Goal: Transaction & Acquisition: Purchase product/service

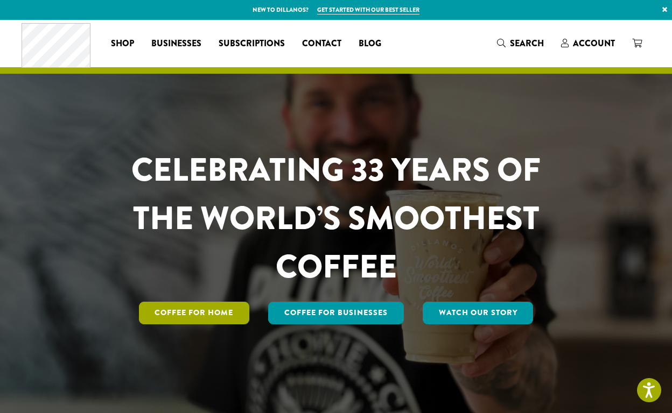
click at [201, 309] on link "Coffee for Home" at bounding box center [194, 313] width 111 height 23
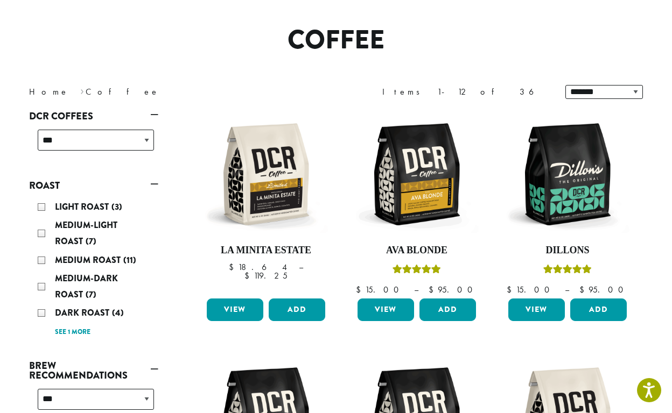
scroll to position [76, 0]
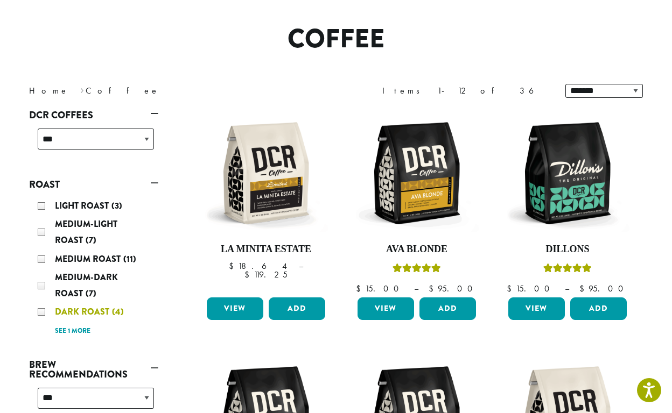
click at [40, 311] on div "Dark Roast (4)" at bounding box center [96, 312] width 116 height 16
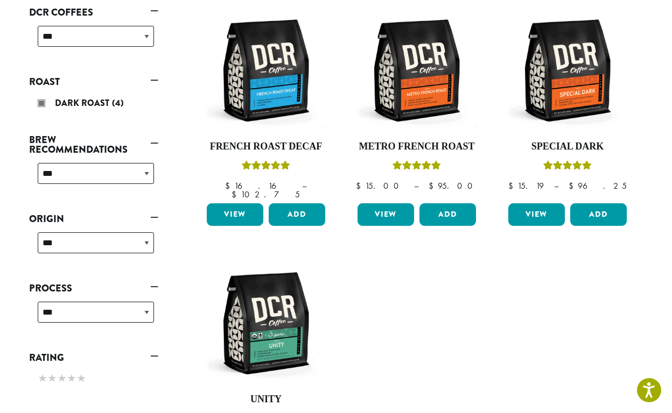
scroll to position [198, 0]
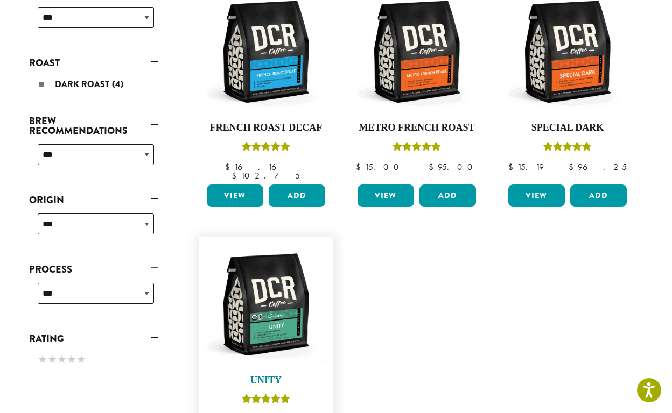
click at [269, 321] on img at bounding box center [266, 305] width 124 height 124
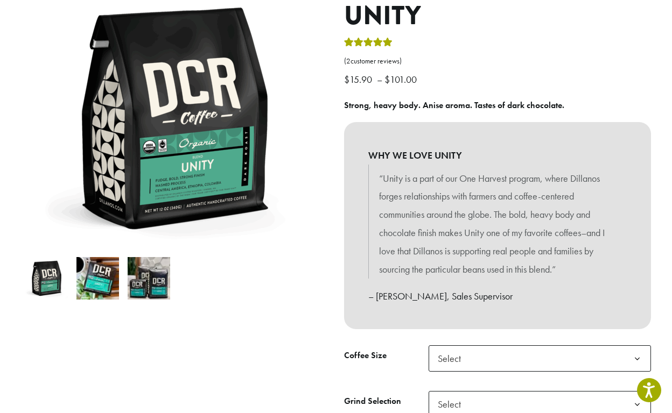
scroll to position [140, 0]
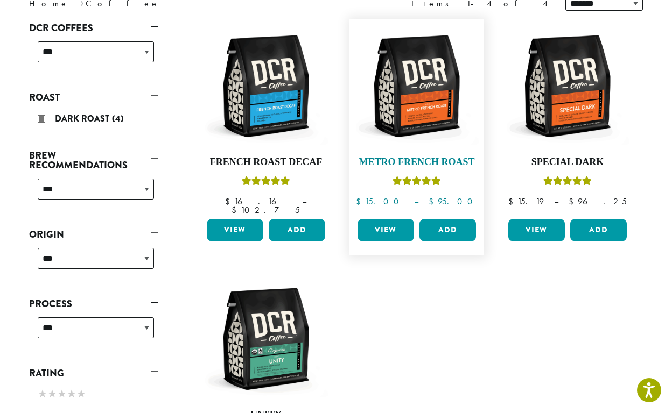
scroll to position [148, 0]
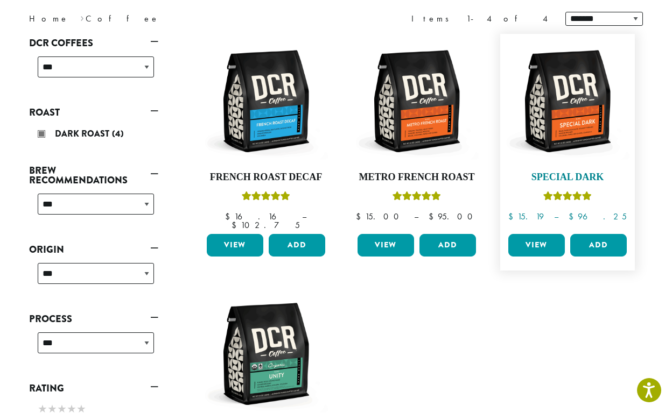
click at [552, 108] on img at bounding box center [567, 101] width 124 height 124
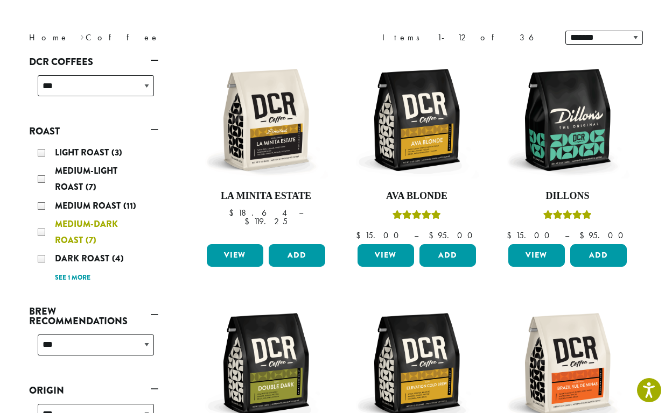
scroll to position [135, 0]
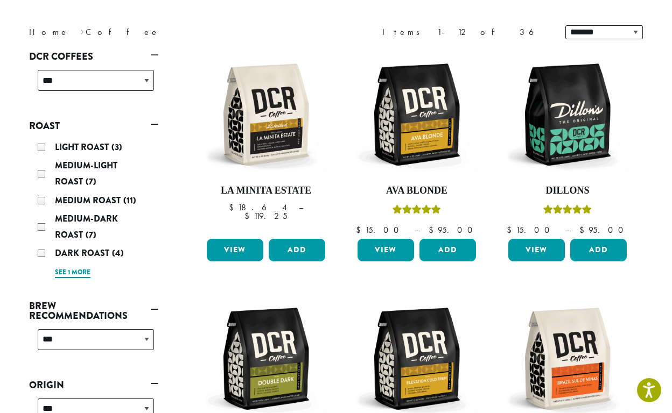
click at [61, 271] on link "See 1 more" at bounding box center [73, 273] width 36 height 11
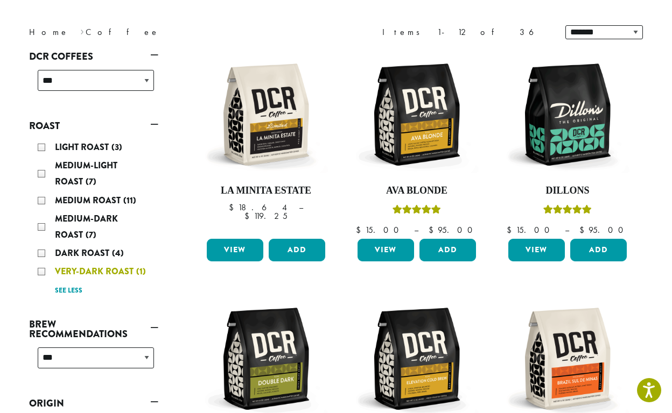
click at [39, 270] on div "Very-Dark Roast (1)" at bounding box center [96, 272] width 116 height 16
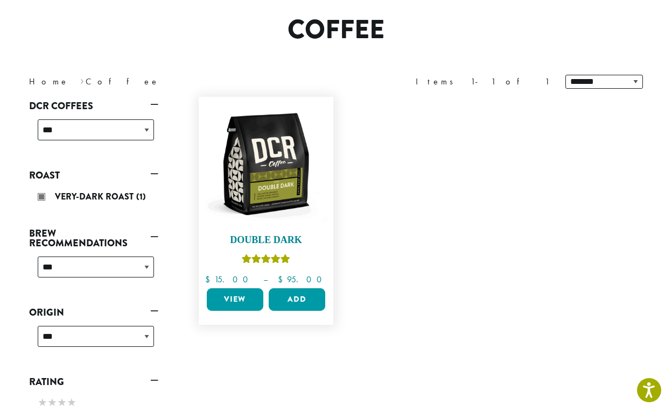
scroll to position [66, 0]
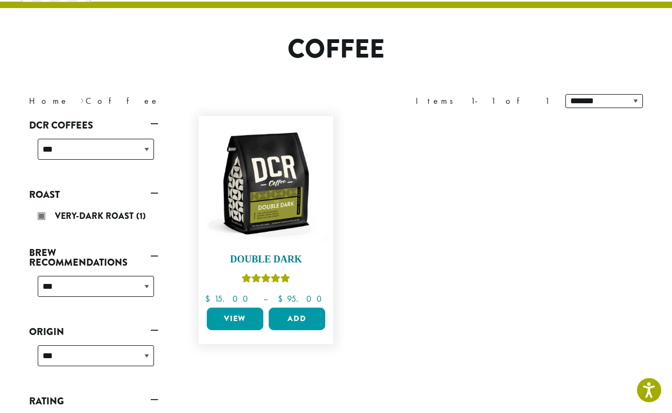
click at [273, 198] on img at bounding box center [266, 184] width 124 height 124
click at [86, 214] on span "Very-Dark Roast" at bounding box center [95, 216] width 81 height 12
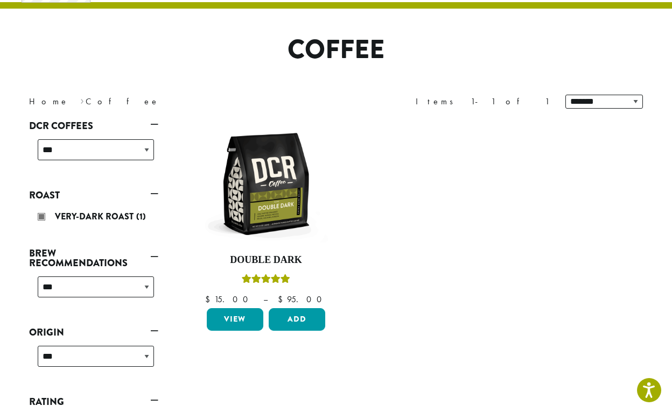
scroll to position [66, 0]
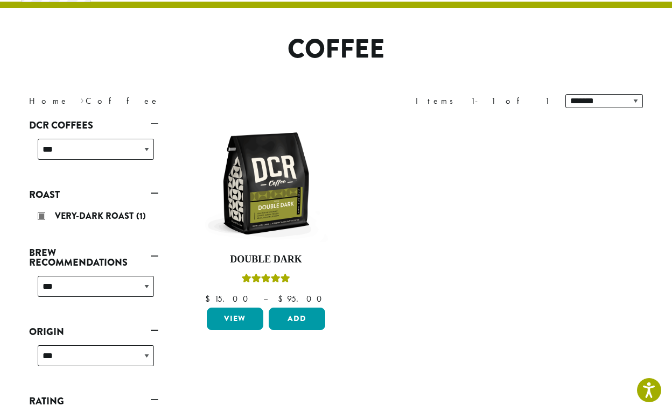
scroll to position [135, 0]
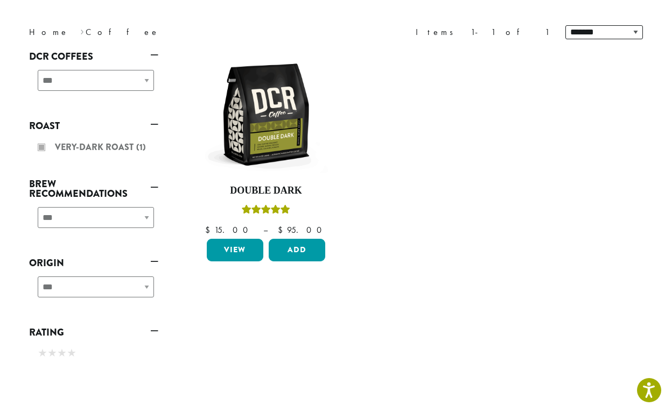
click at [151, 123] on link "Roast" at bounding box center [93, 126] width 129 height 18
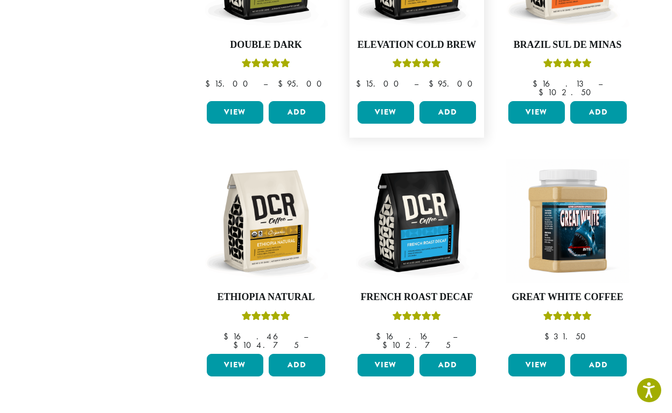
scroll to position [539, 0]
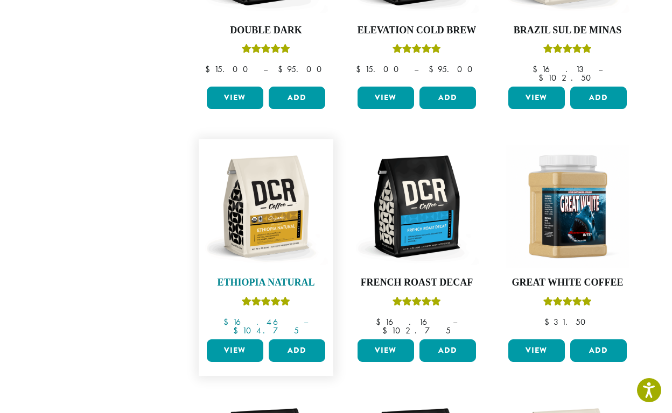
click at [274, 198] on img at bounding box center [266, 207] width 124 height 124
click at [255, 203] on img at bounding box center [266, 207] width 124 height 124
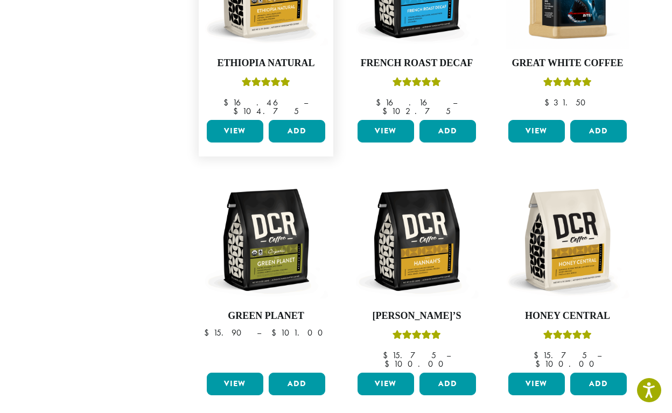
scroll to position [760, 0]
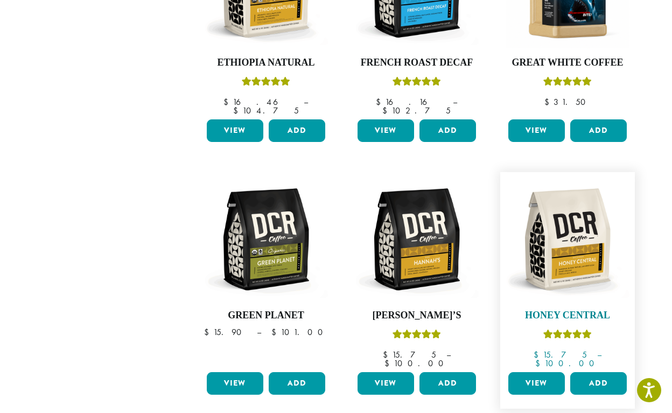
click at [582, 228] on img at bounding box center [567, 240] width 124 height 124
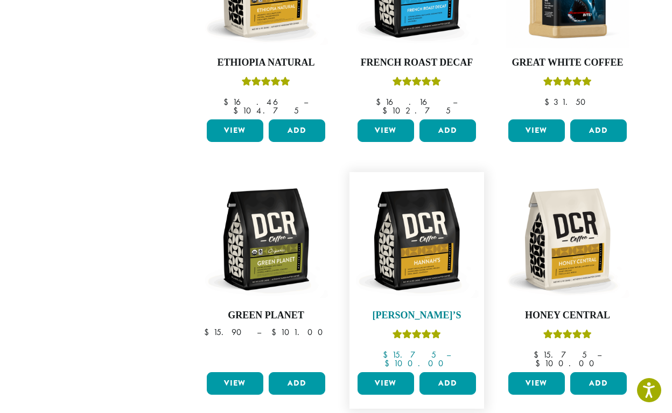
click at [425, 230] on img at bounding box center [417, 240] width 124 height 124
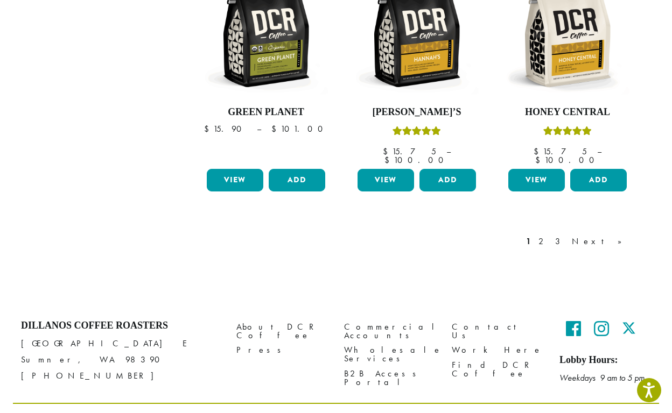
scroll to position [962, 0]
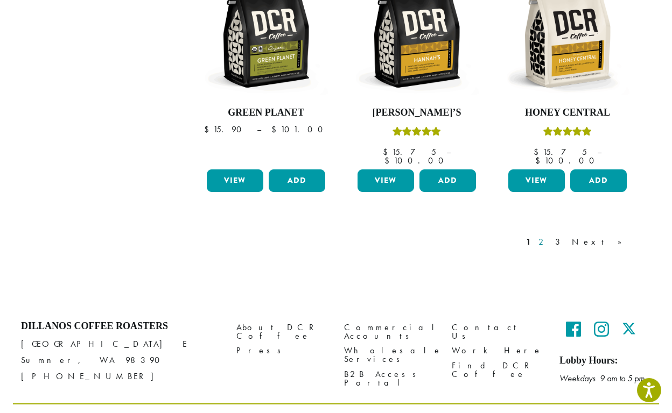
click at [550, 236] on link "2" at bounding box center [542, 242] width 13 height 13
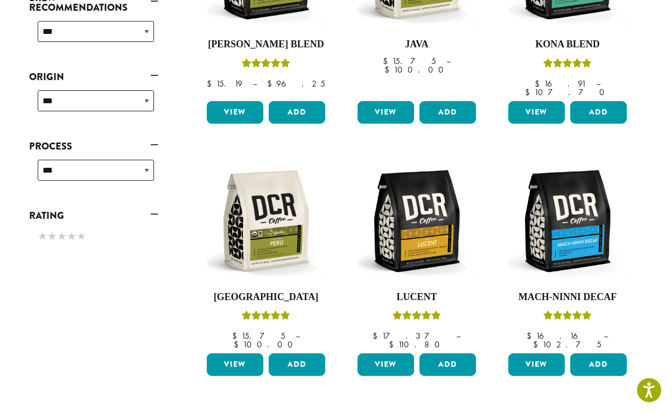
scroll to position [292, 0]
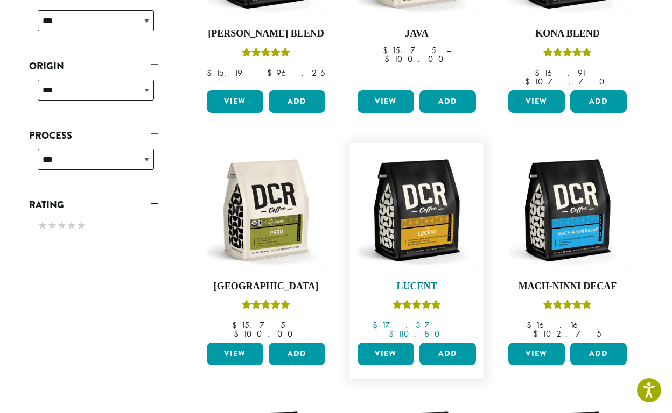
click at [412, 203] on img at bounding box center [417, 211] width 124 height 124
